Goal: Information Seeking & Learning: Learn about a topic

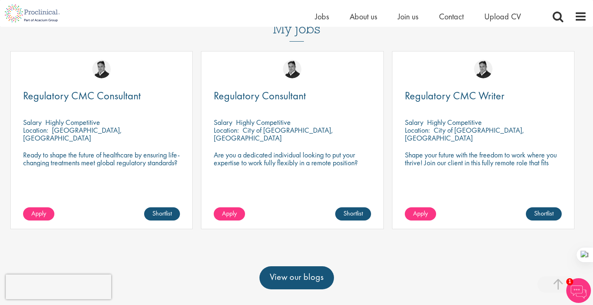
scroll to position [372, 0]
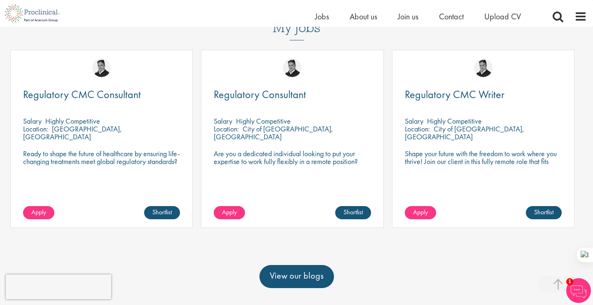
click at [297, 149] on p "Are you a dedicated individual looking to put your expertise to work fully flex…" at bounding box center [292, 164] width 157 height 31
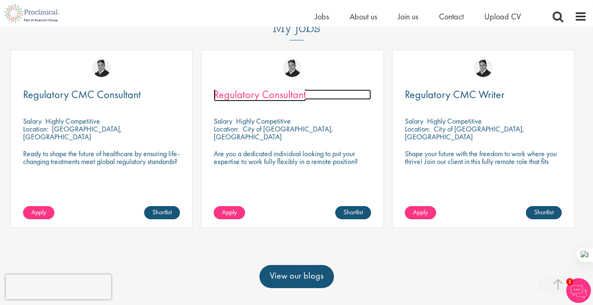
click at [261, 87] on span "Regulatory Consultant" at bounding box center [260, 94] width 92 height 14
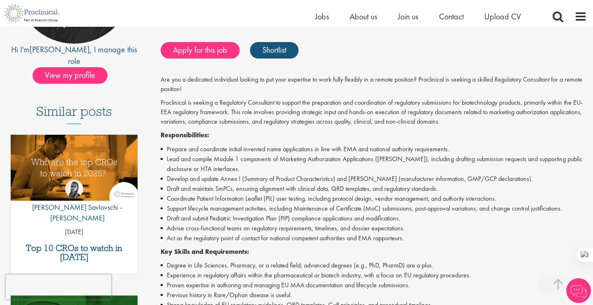
click at [370, 133] on p "Responsibilities:" at bounding box center [374, 135] width 426 height 9
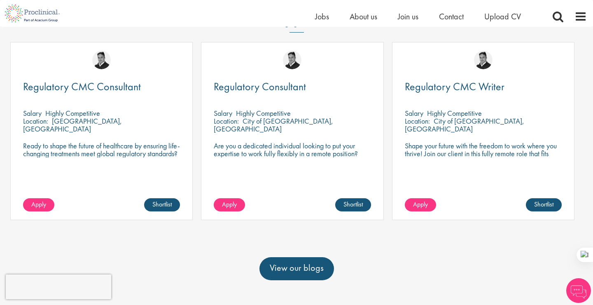
scroll to position [380, 0]
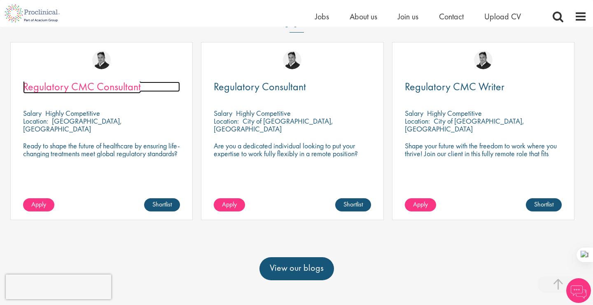
click at [108, 79] on span "Regulatory CMC Consultant" at bounding box center [82, 86] width 118 height 14
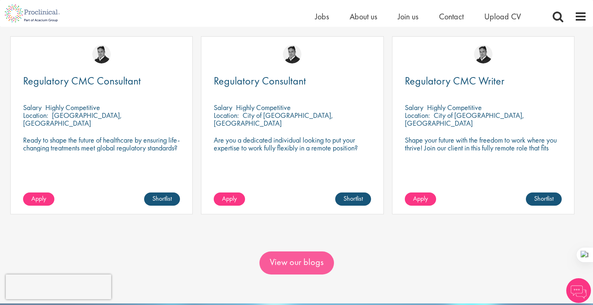
scroll to position [385, 0]
click at [196, 123] on div "Regulatory CMC Consultant [GEOGRAPHIC_DATA] Highly Competitive Location: [GEOGR…" at bounding box center [105, 125] width 191 height 178
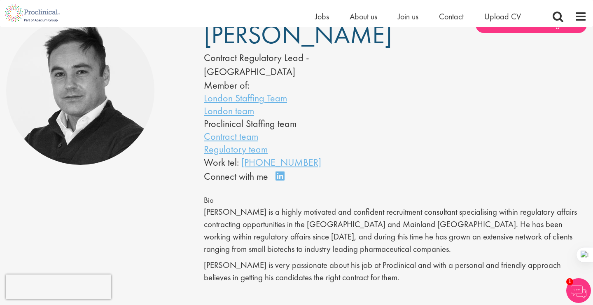
scroll to position [69, 0]
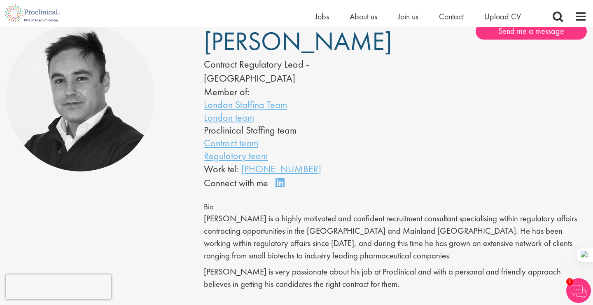
click at [393, 236] on p "[PERSON_NAME] is a highly motivated and confident recruitment consultant specia…" at bounding box center [395, 236] width 383 height 49
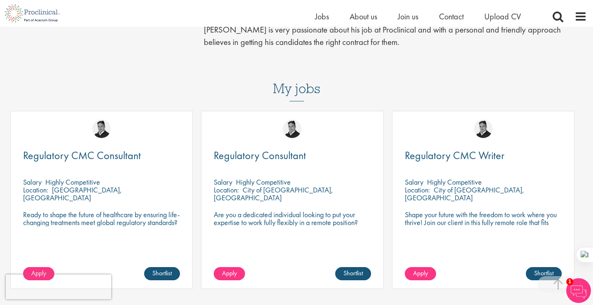
scroll to position [0, 0]
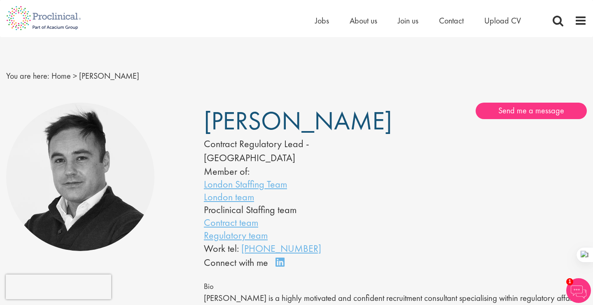
click at [283, 203] on li "Proclinical Staffing team" at bounding box center [287, 209] width 167 height 13
drag, startPoint x: 321, startPoint y: 121, endPoint x: 208, endPoint y: 119, distance: 112.9
click at [207, 119] on span "[PERSON_NAME]" at bounding box center [298, 120] width 188 height 33
click at [208, 119] on span "[PERSON_NAME]" at bounding box center [298, 120] width 188 height 33
drag, startPoint x: 208, startPoint y: 119, endPoint x: 322, endPoint y: 114, distance: 114.1
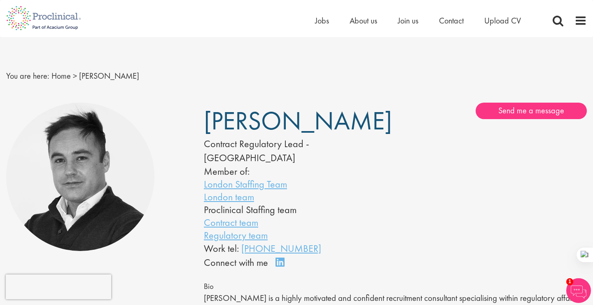
click at [323, 114] on h1 "[PERSON_NAME]" at bounding box center [287, 121] width 167 height 20
click at [322, 114] on h1 "[PERSON_NAME]" at bounding box center [287, 121] width 167 height 20
